Goal: Find specific page/section: Find specific page/section

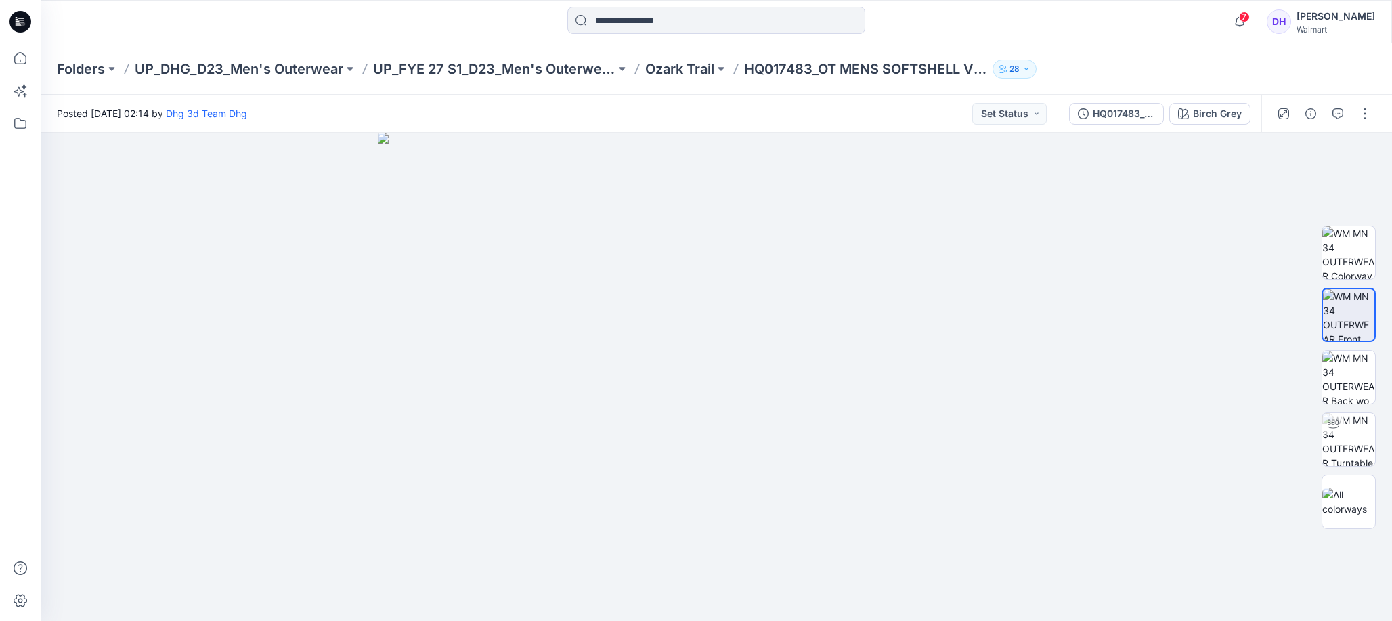
click at [1045, 275] on img at bounding box center [716, 377] width 677 height 488
click at [217, 271] on div at bounding box center [716, 377] width 1351 height 488
click at [487, 370] on img at bounding box center [716, 377] width 677 height 488
click at [1109, 296] on div at bounding box center [716, 377] width 1351 height 488
click at [1205, 395] on div at bounding box center [716, 377] width 1351 height 488
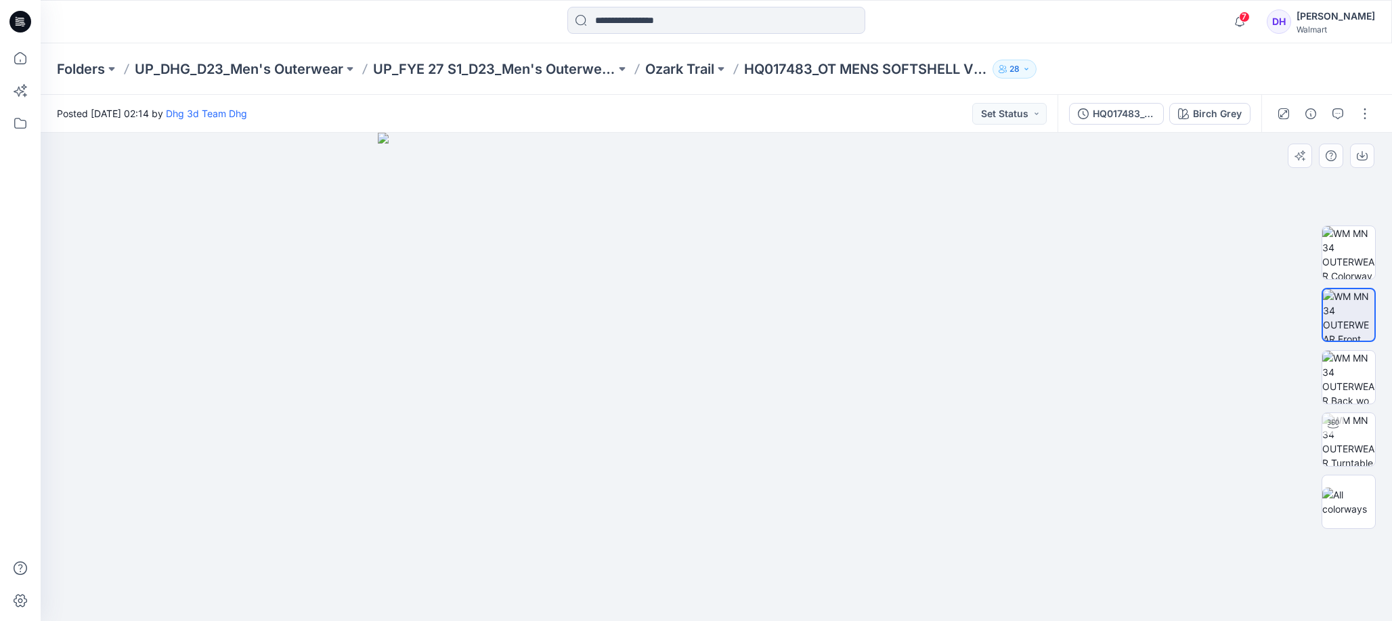
click at [1139, 240] on div at bounding box center [716, 377] width 1351 height 488
click at [1015, 116] on button "Set Status" at bounding box center [1009, 114] width 74 height 22
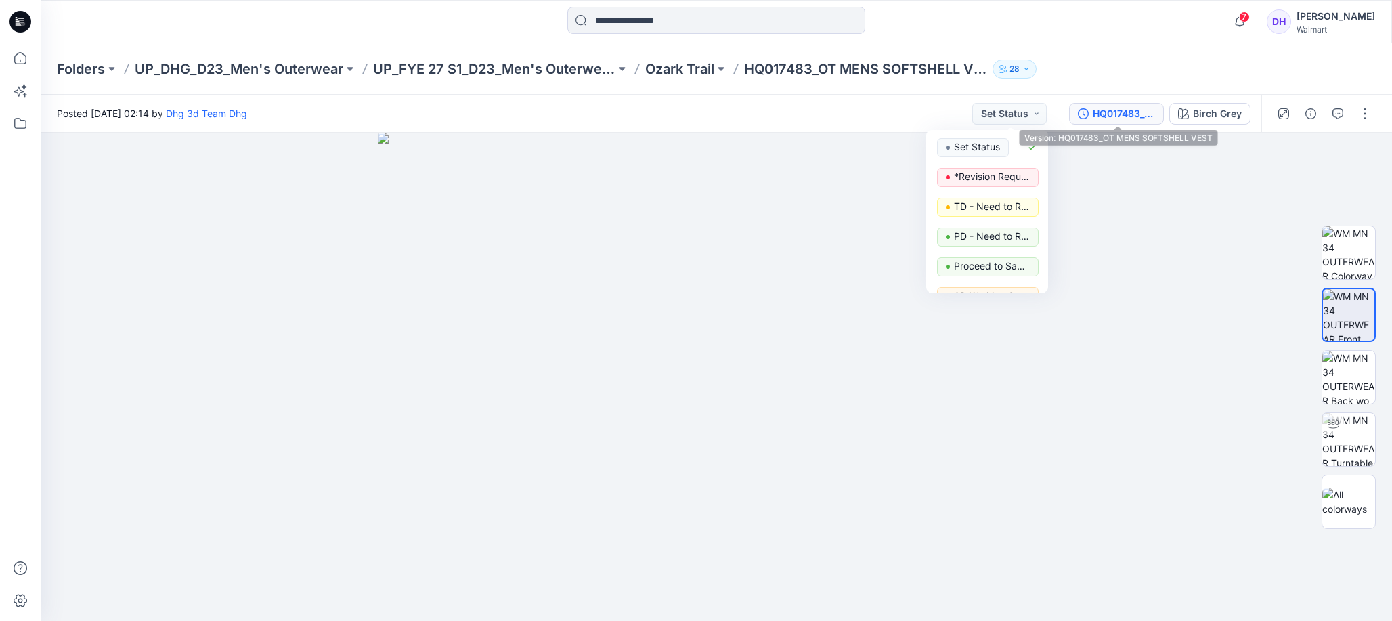
click at [1113, 120] on div "HQ017483_OT MENS SOFTSHELL VEST" at bounding box center [1123, 113] width 62 height 15
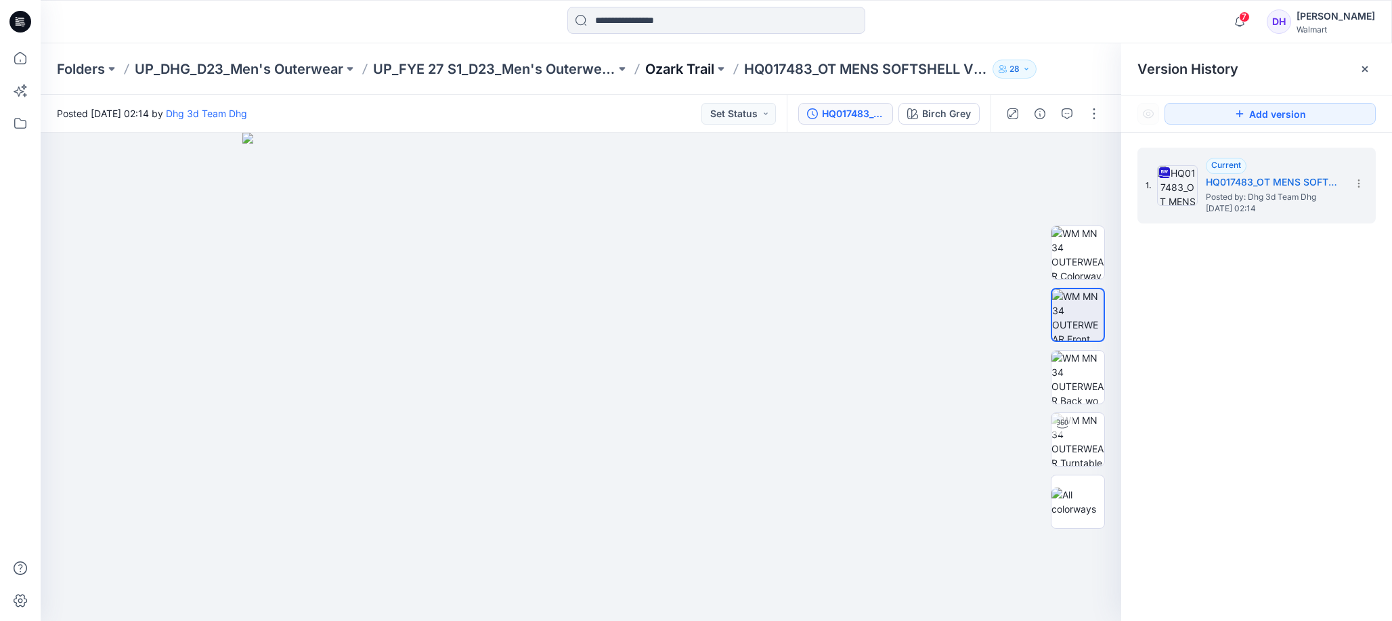
click at [679, 66] on p "Ozark Trail" at bounding box center [679, 69] width 69 height 19
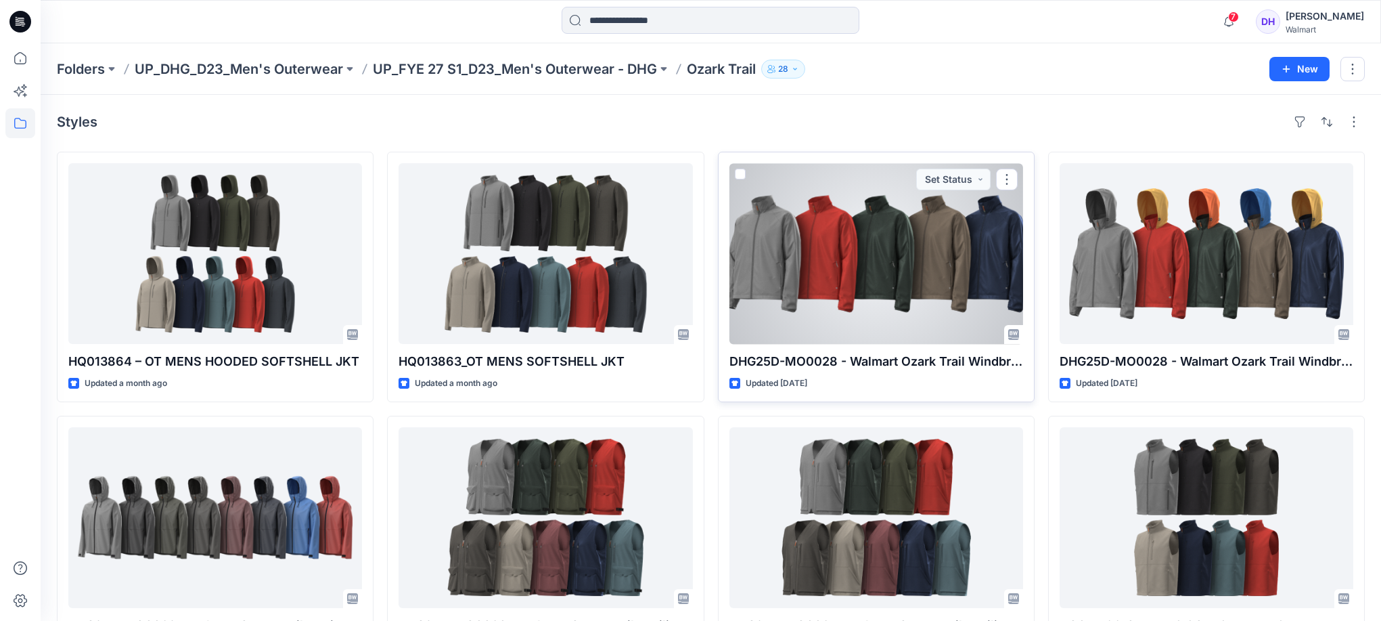
click at [801, 263] on div at bounding box center [877, 253] width 294 height 181
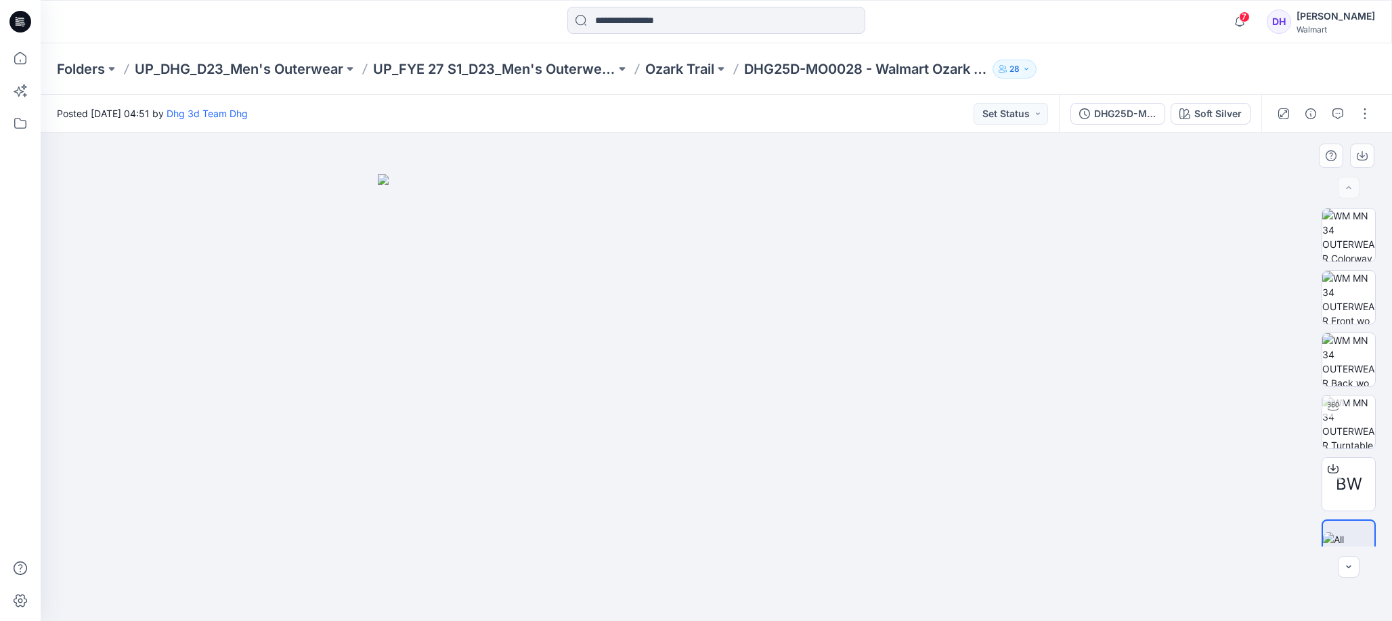
click at [637, 378] on img at bounding box center [716, 397] width 677 height 447
click at [512, 370] on img at bounding box center [716, 397] width 677 height 447
click at [316, 530] on div at bounding box center [716, 377] width 1351 height 488
